Goal: Transaction & Acquisition: Purchase product/service

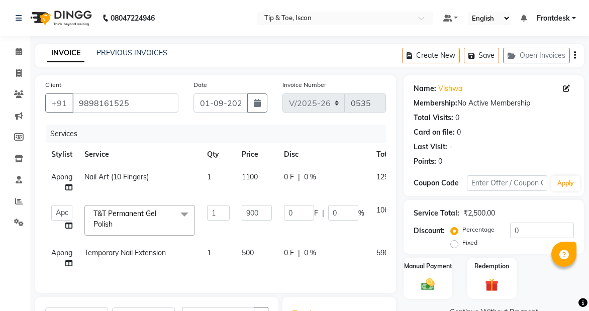
select select "5988"
select select "service"
select select "42686"
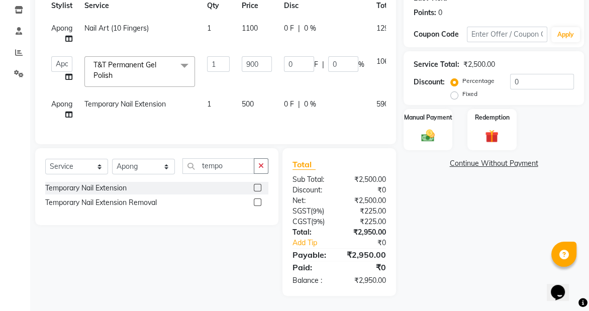
scroll to position [156, 0]
click at [417, 191] on div "Name: Vishwa Membership: No Active Membership Total Visits: 0 Card on file: 0 L…" at bounding box center [497, 111] width 188 height 369
click at [427, 128] on img at bounding box center [427, 136] width 23 height 16
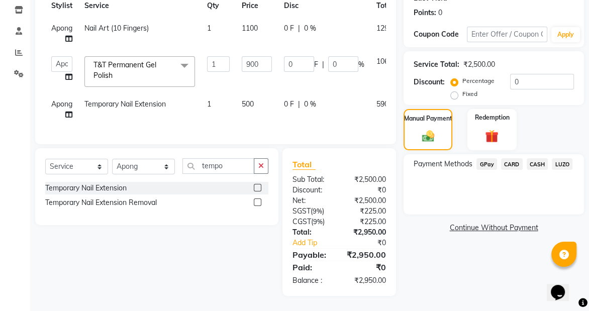
click at [532, 158] on span "CASH" at bounding box center [537, 164] width 22 height 12
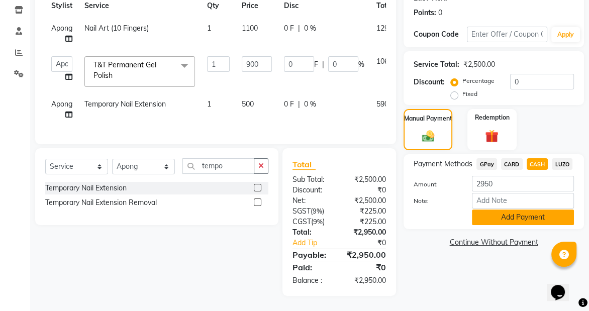
click at [491, 211] on button "Add Payment" at bounding box center [523, 217] width 102 height 16
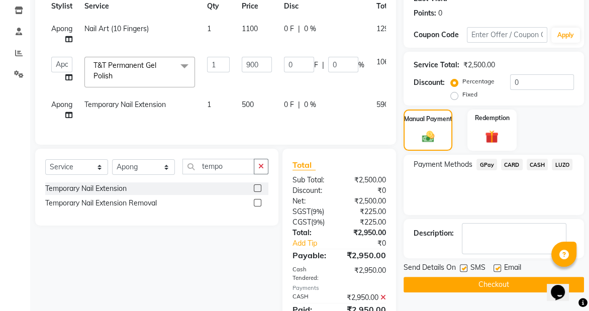
scroll to position [208, 0]
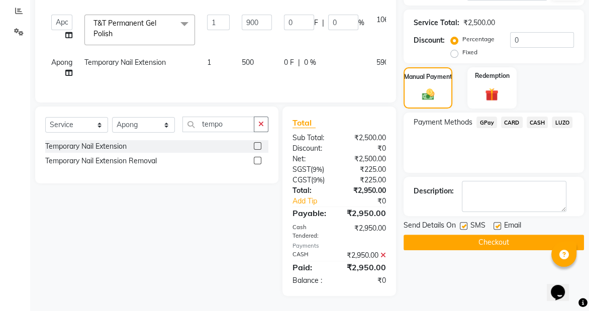
click at [501, 235] on button "Checkout" at bounding box center [493, 243] width 180 height 16
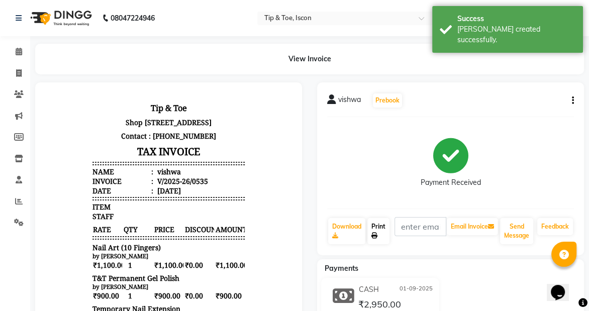
click at [386, 222] on link "Print" at bounding box center [378, 231] width 22 height 26
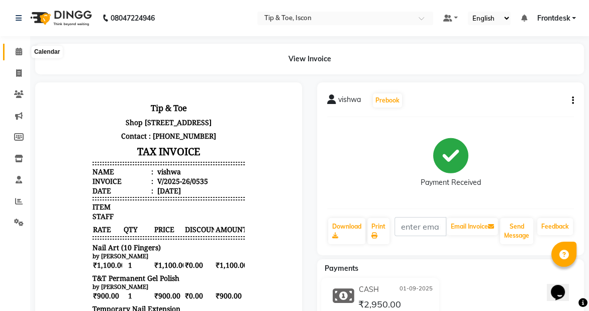
click at [20, 53] on icon at bounding box center [19, 52] width 7 height 8
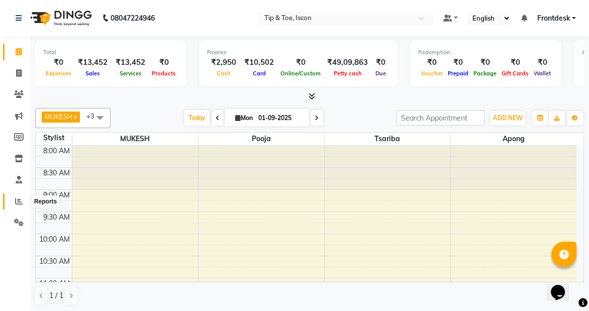
click at [15, 202] on icon at bounding box center [19, 201] width 8 height 8
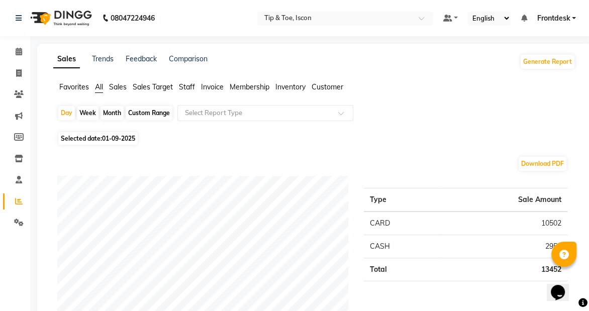
click at [192, 84] on span "Staff" at bounding box center [187, 86] width 16 height 9
